Goal: Transaction & Acquisition: Subscribe to service/newsletter

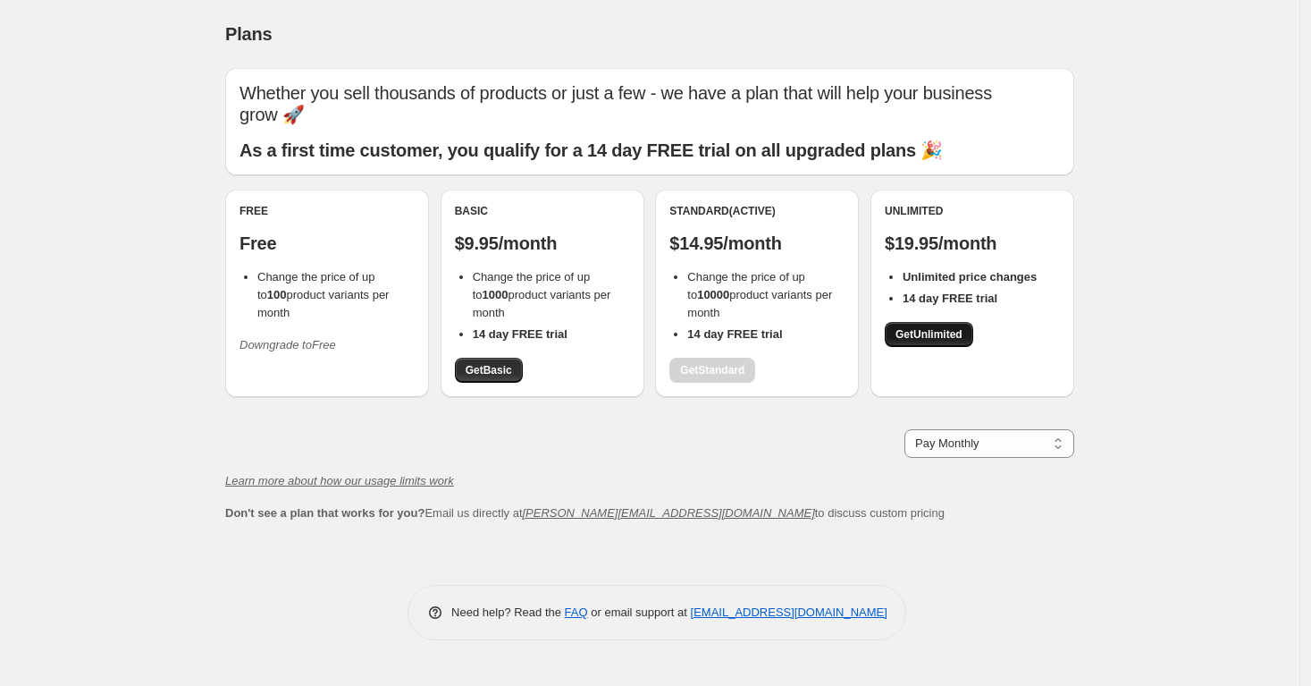
click at [941, 332] on span "Get Unlimited" at bounding box center [929, 334] width 67 height 14
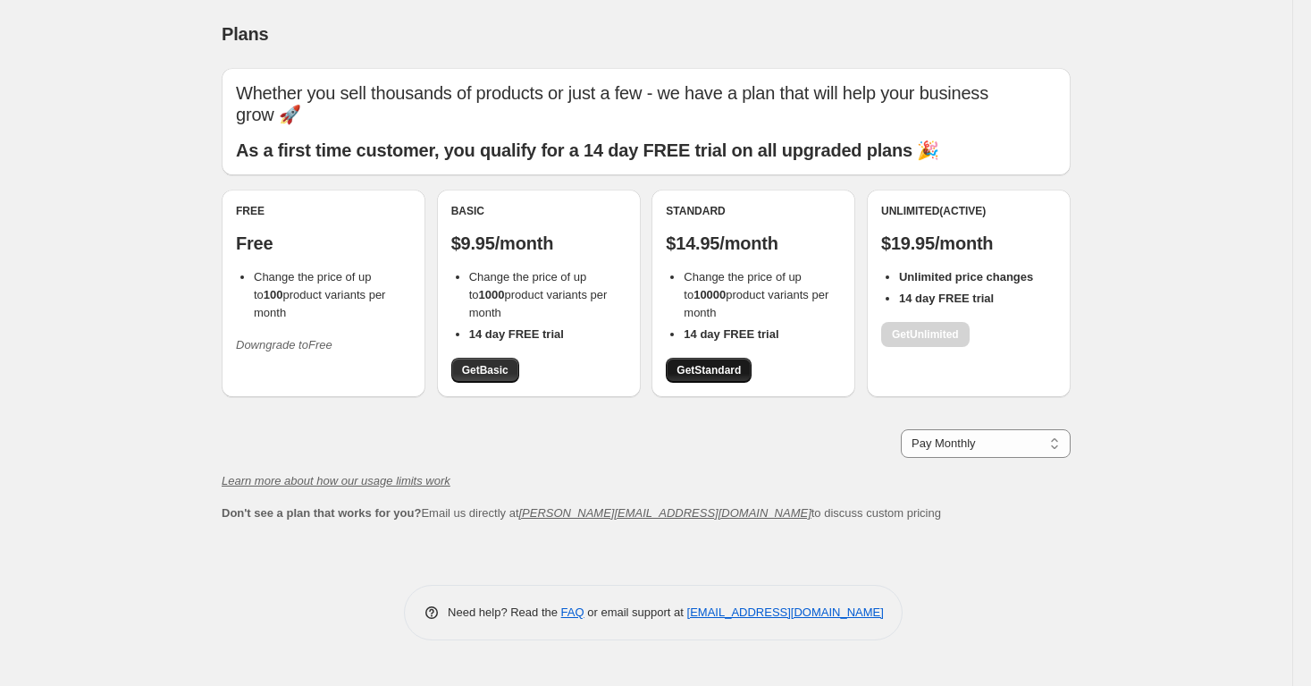
click at [720, 366] on span "Get Standard" at bounding box center [709, 370] width 64 height 14
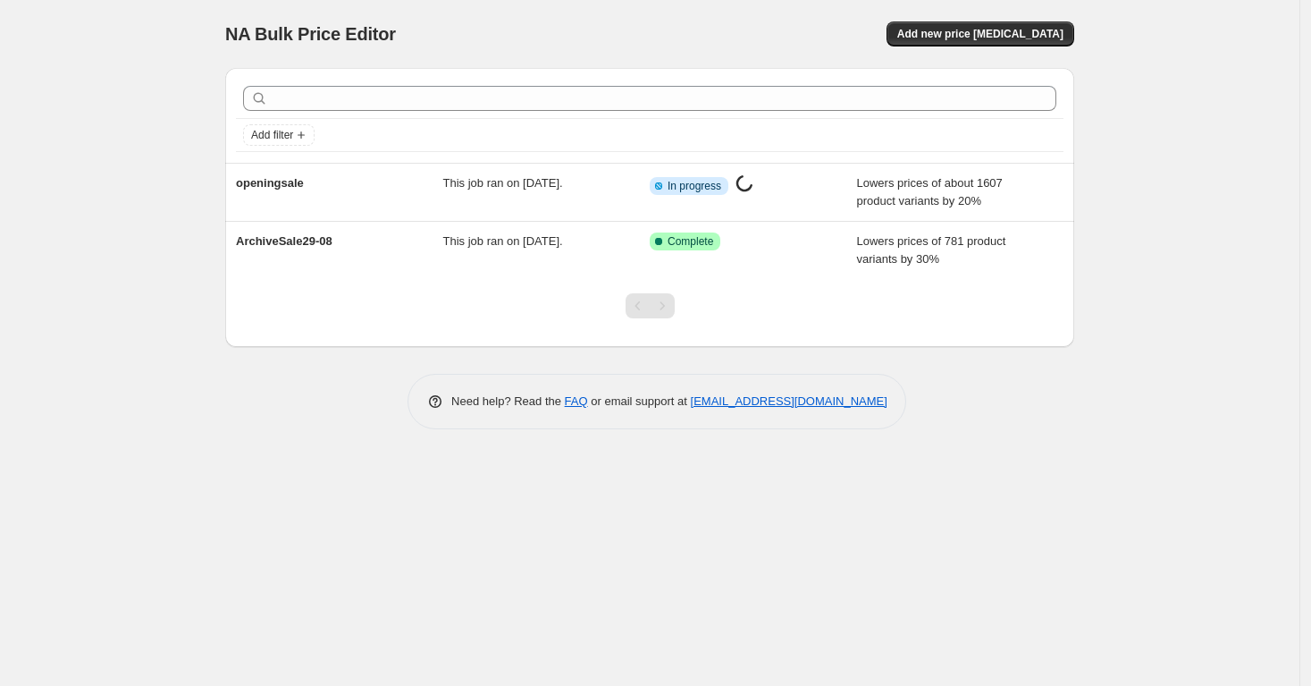
click at [1088, 261] on div "NA Bulk Price Editor. This page is ready NA Bulk Price Editor Add new price cha…" at bounding box center [650, 228] width 892 height 456
click at [1238, 176] on div "NA Bulk Price Editor. This page is ready NA Bulk Price Editor Add new price cha…" at bounding box center [650, 343] width 1300 height 686
